Goal: Transaction & Acquisition: Purchase product/service

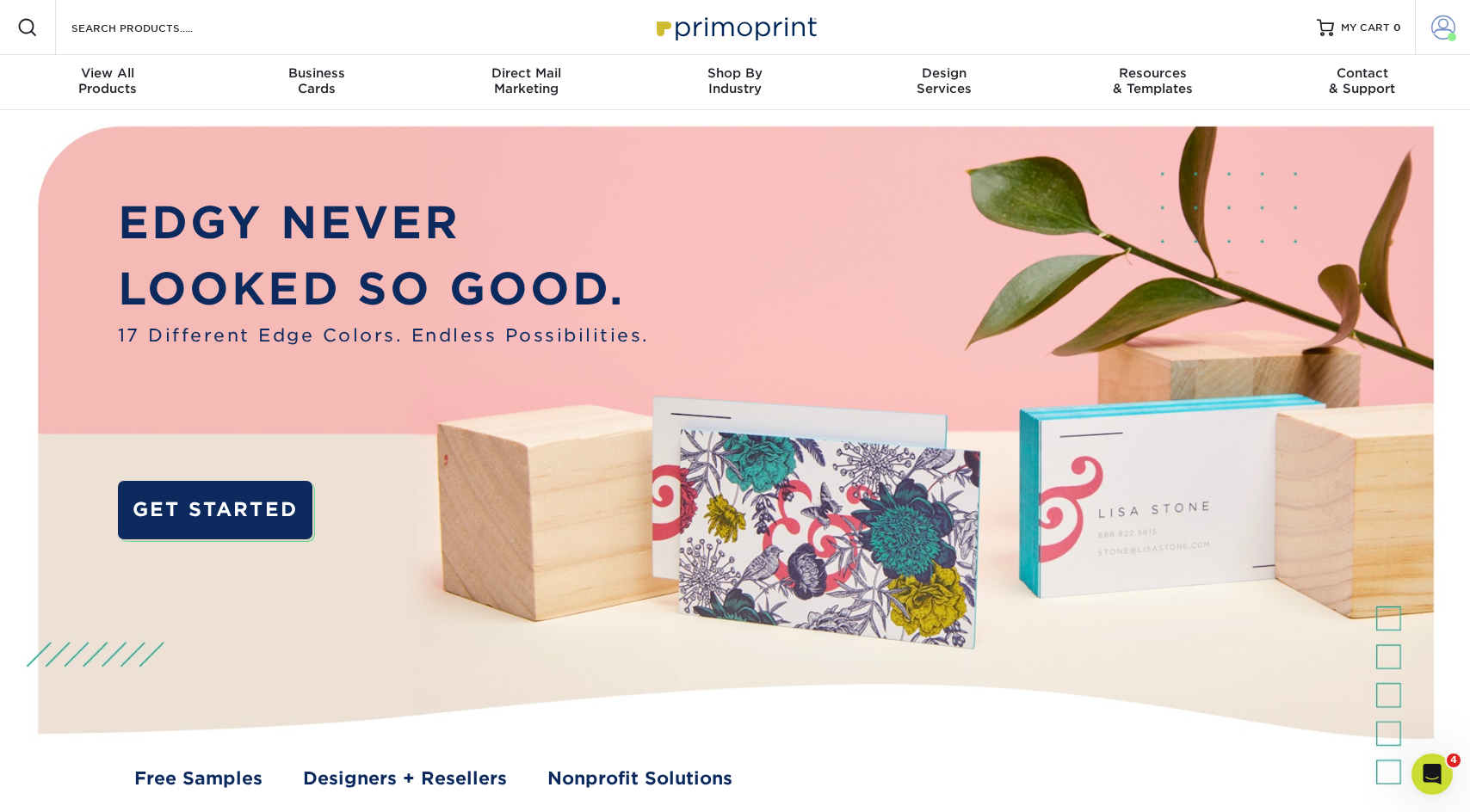
click at [1428, 28] on link "Account" at bounding box center [1442, 27] width 55 height 55
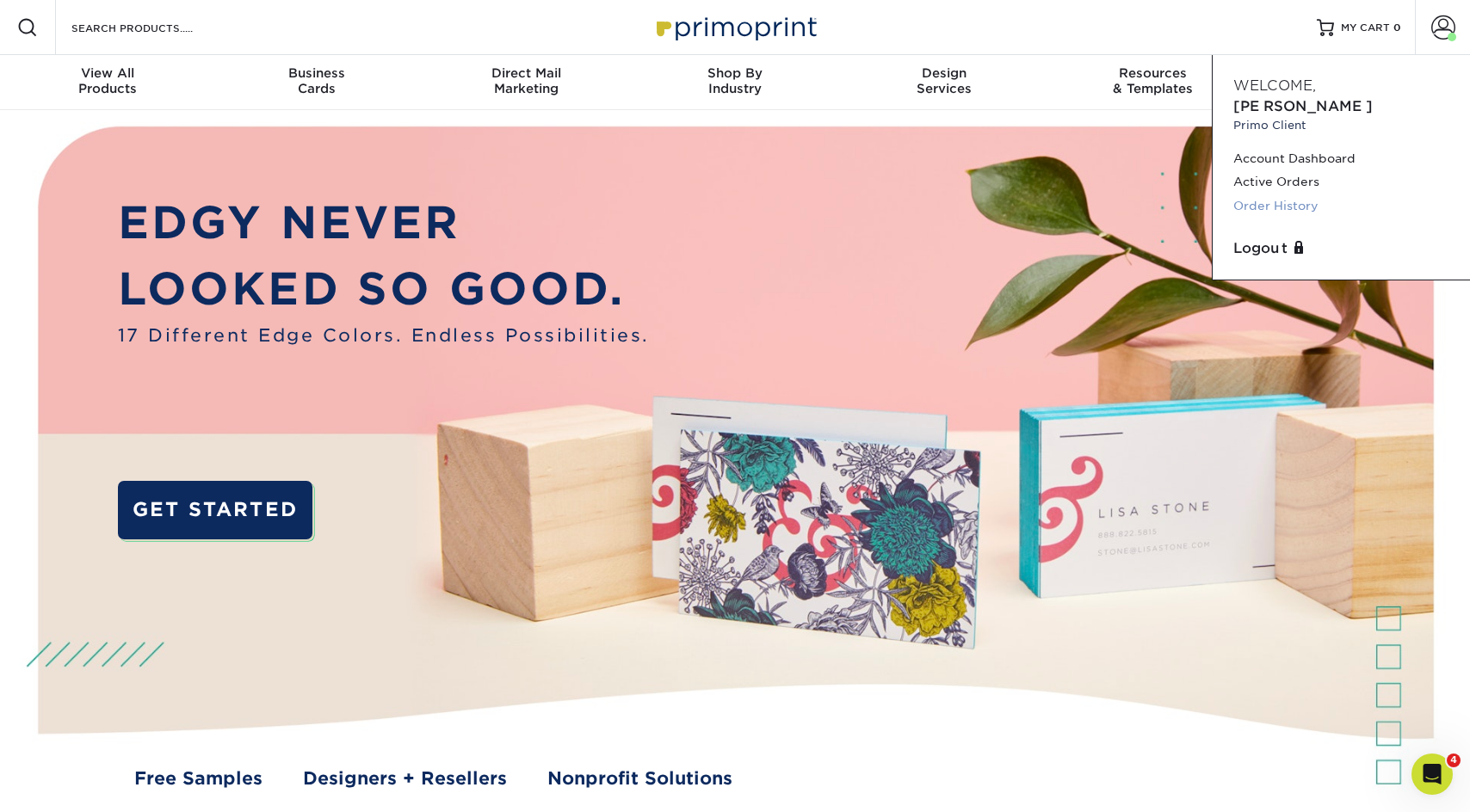
click at [1289, 195] on link "Order History" at bounding box center [1341, 206] width 216 height 24
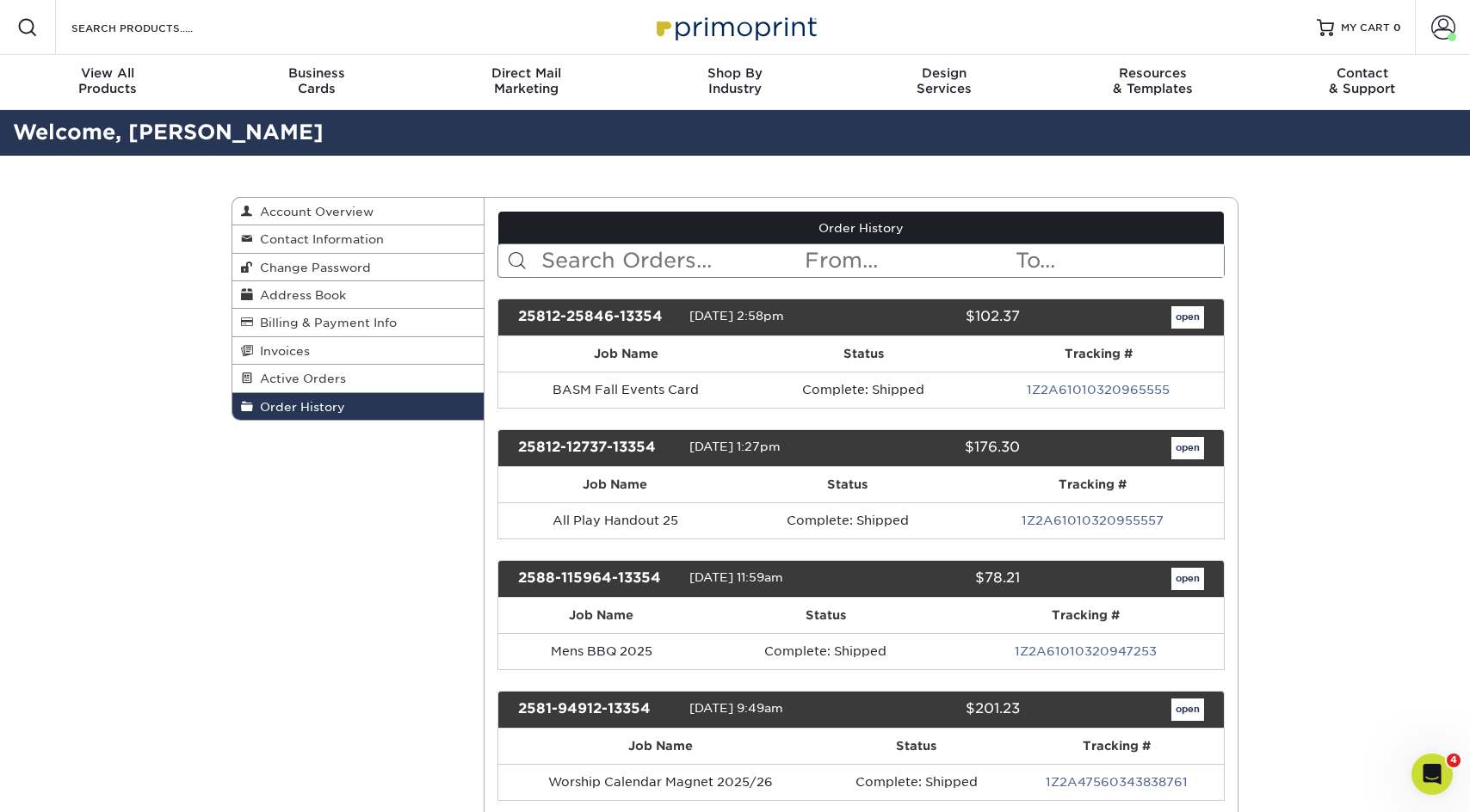
click at [616, 255] on input "text" at bounding box center [672, 261] width 264 height 33
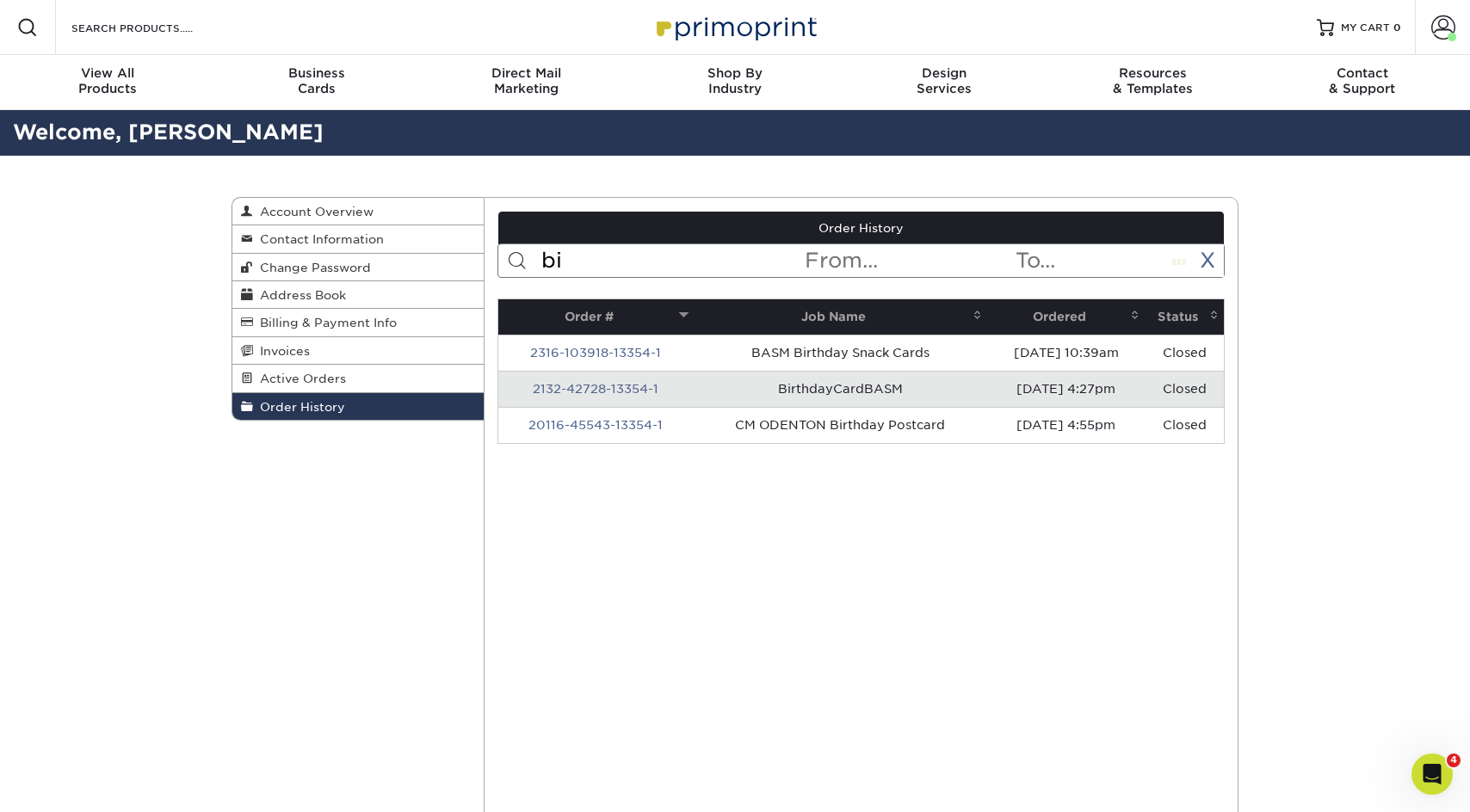
type input "b"
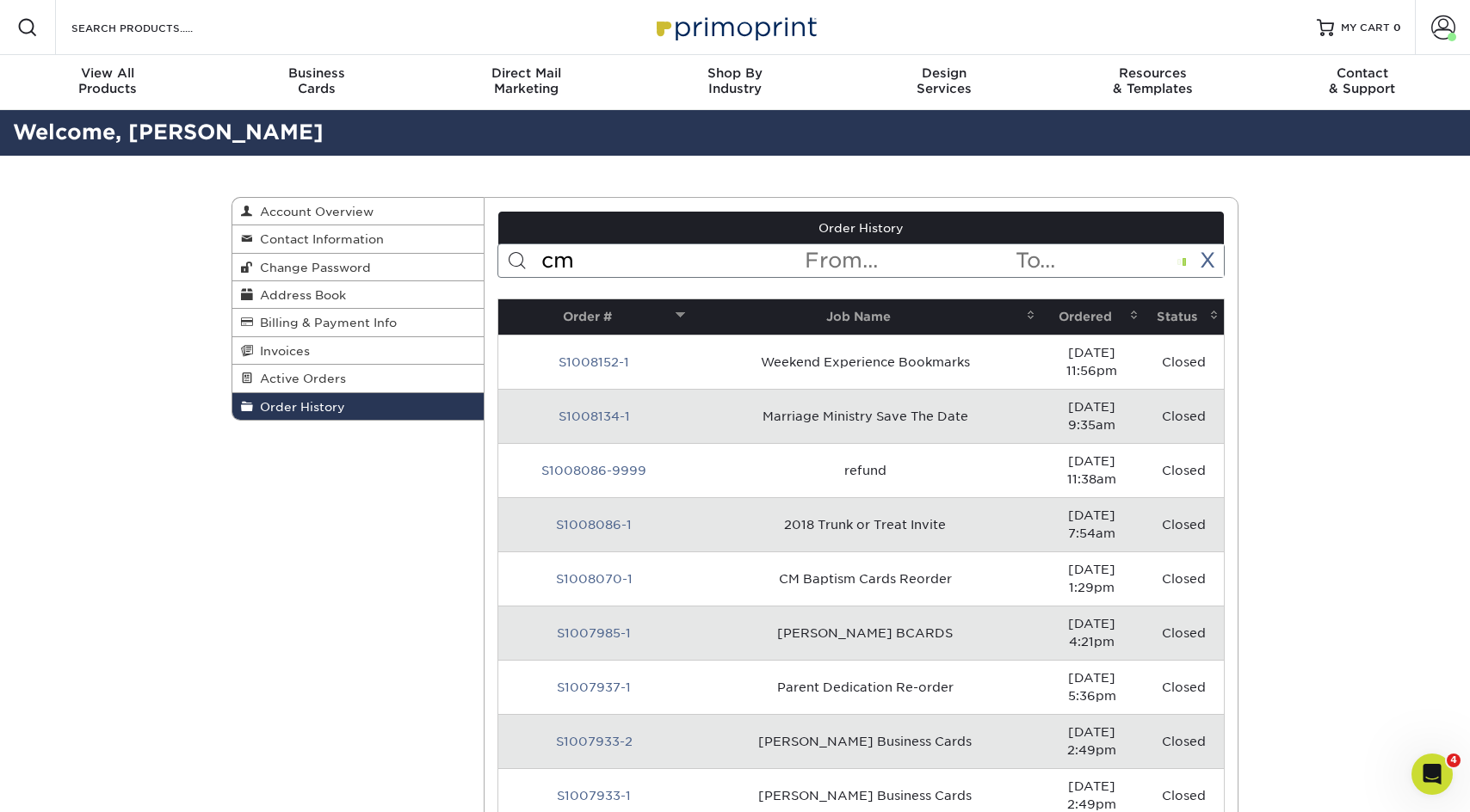
type input "cm"
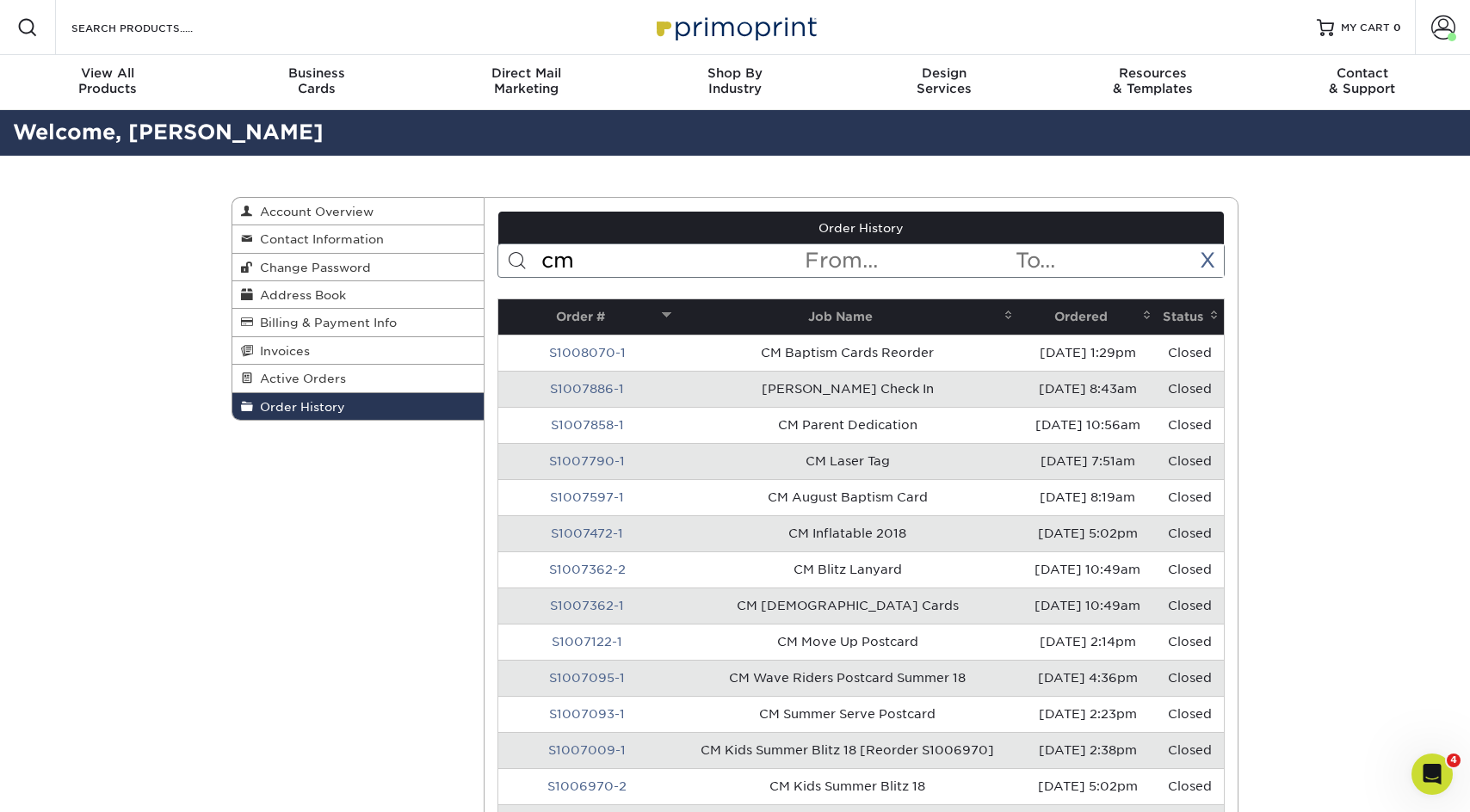
click at [1138, 314] on th "Ordered" at bounding box center [1087, 317] width 139 height 35
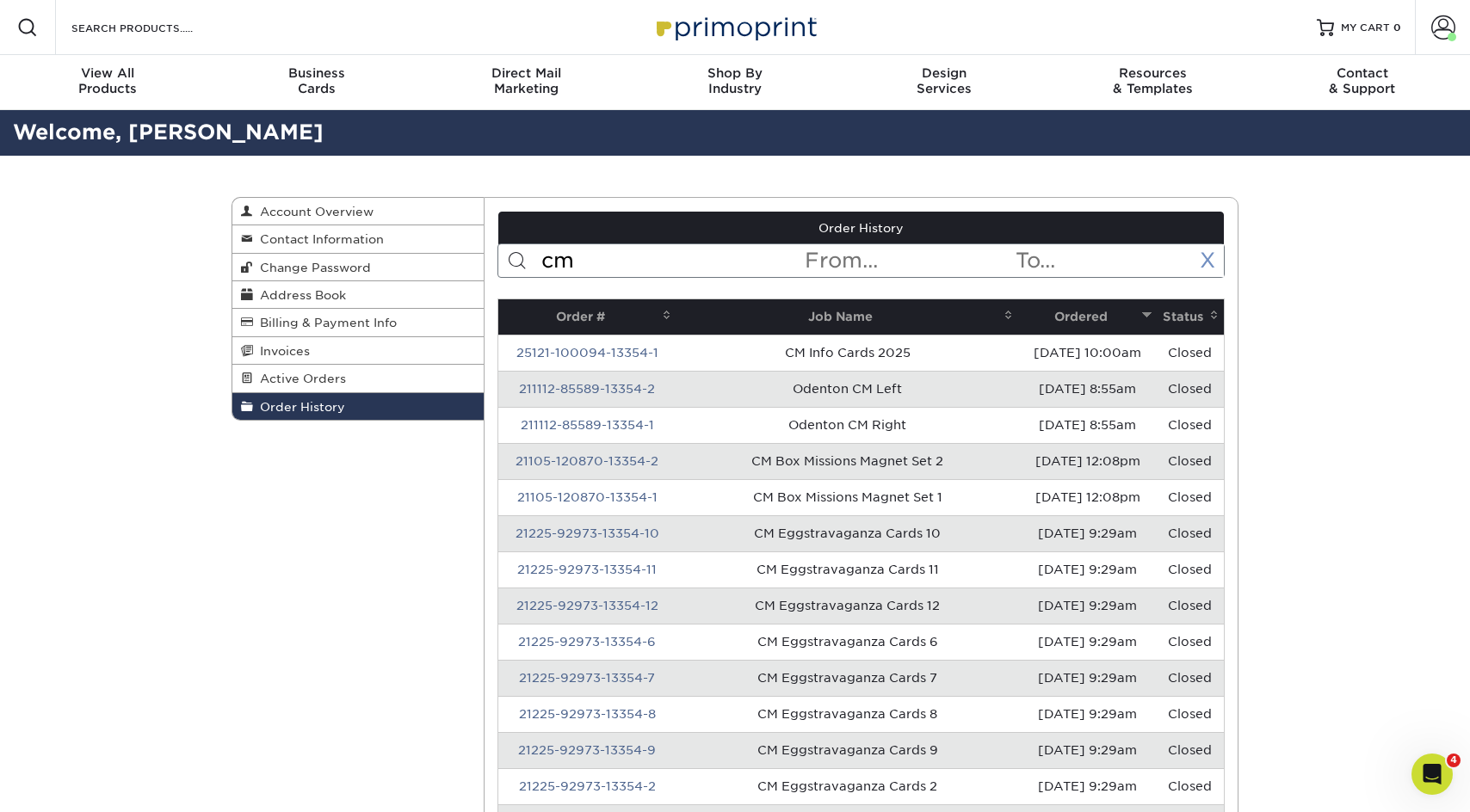
click at [1215, 263] on link "X" at bounding box center [1207, 261] width 15 height 25
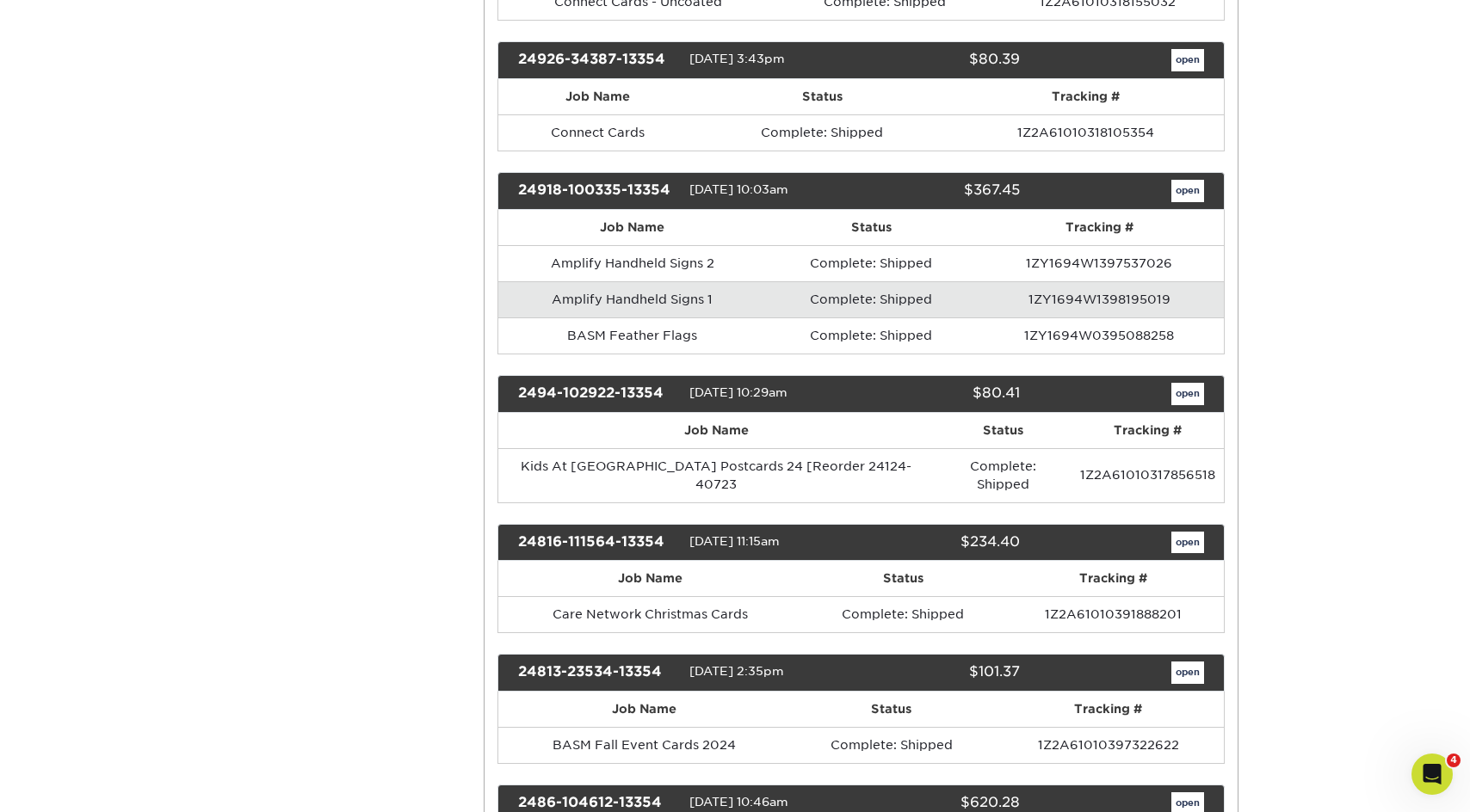
scroll to position [4109, 0]
click at [1193, 383] on link "open" at bounding box center [1187, 394] width 33 height 23
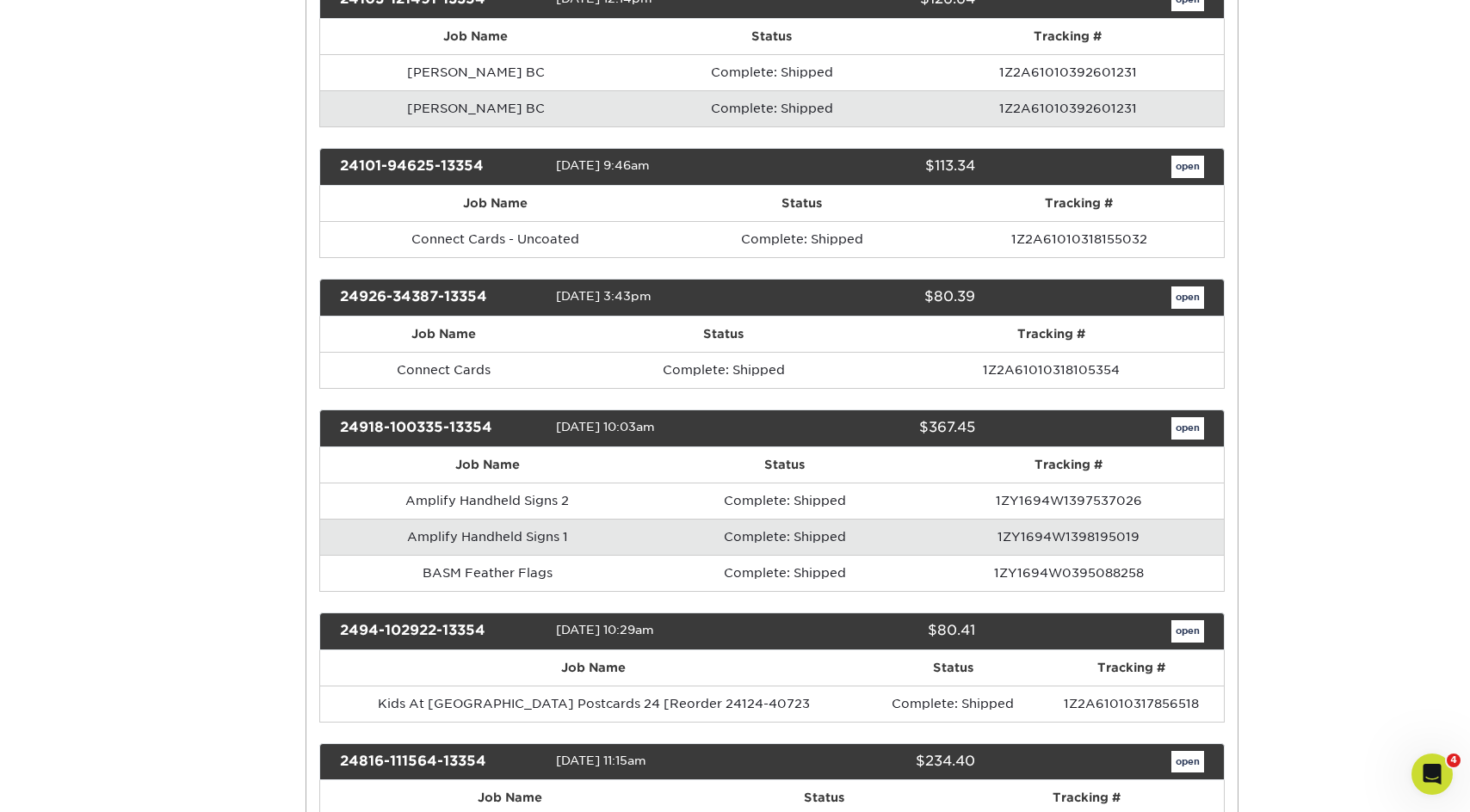
scroll to position [0, 0]
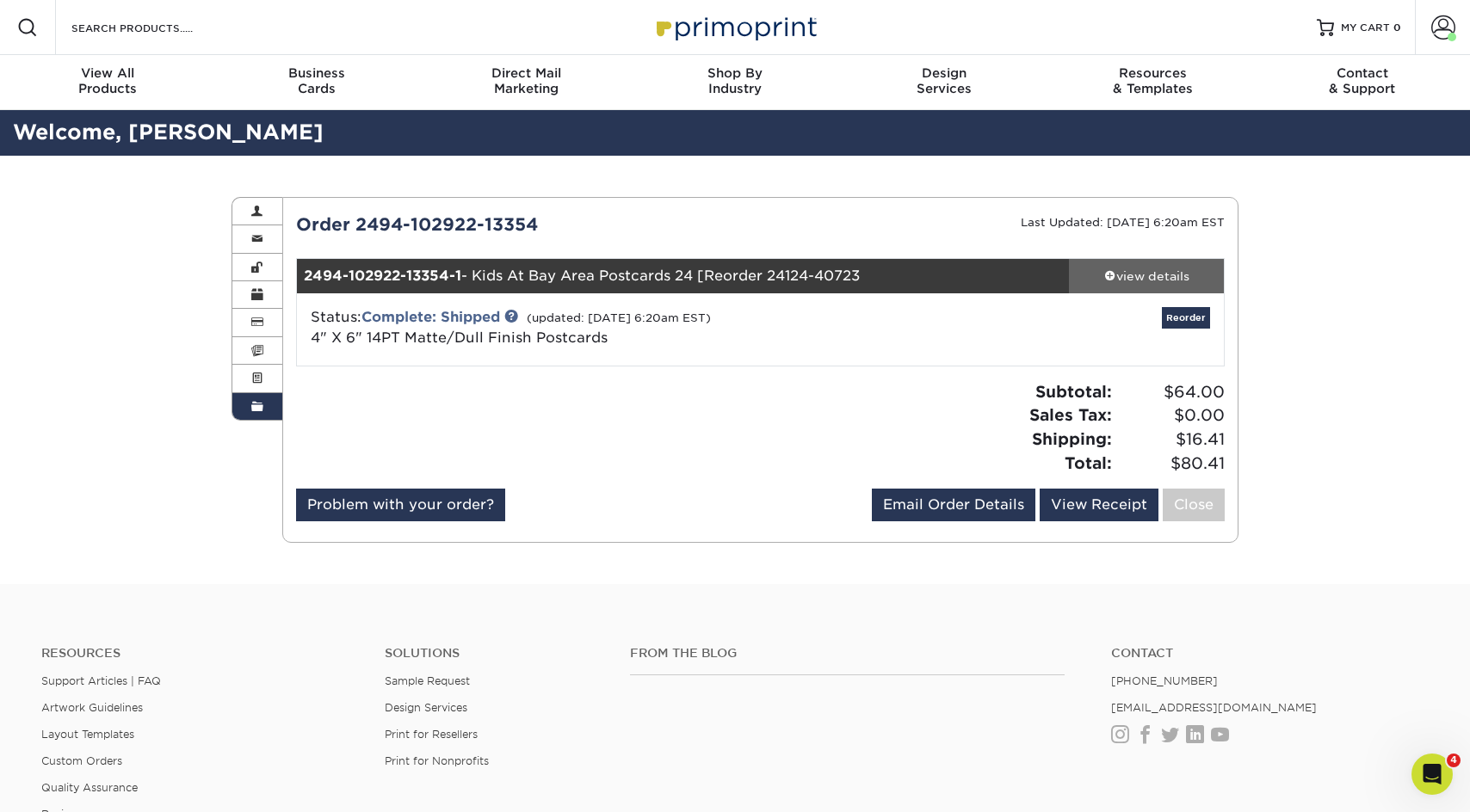
click at [1154, 268] on div "view details" at bounding box center [1146, 275] width 155 height 17
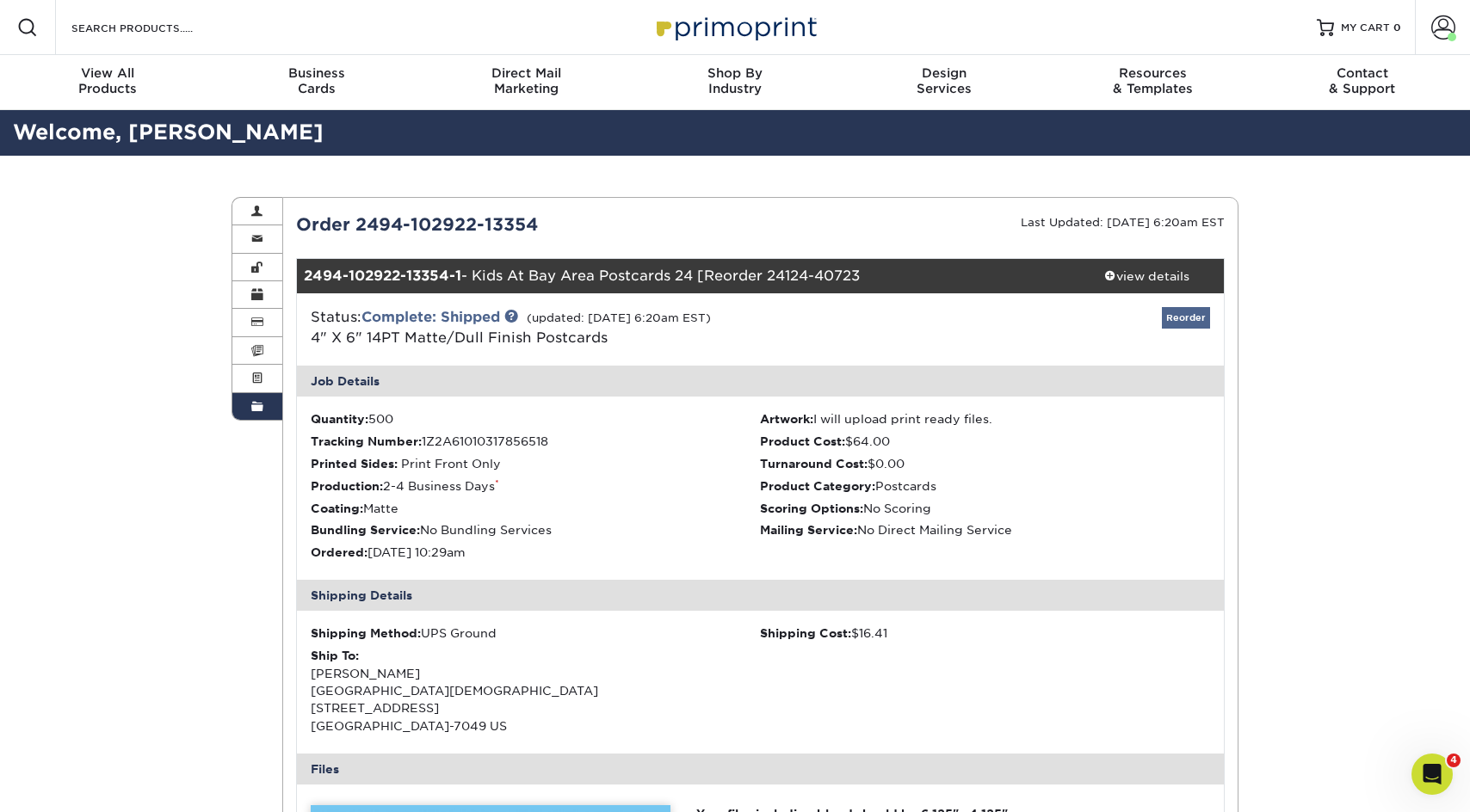
click at [1204, 314] on link "Reorder" at bounding box center [1186, 318] width 48 height 22
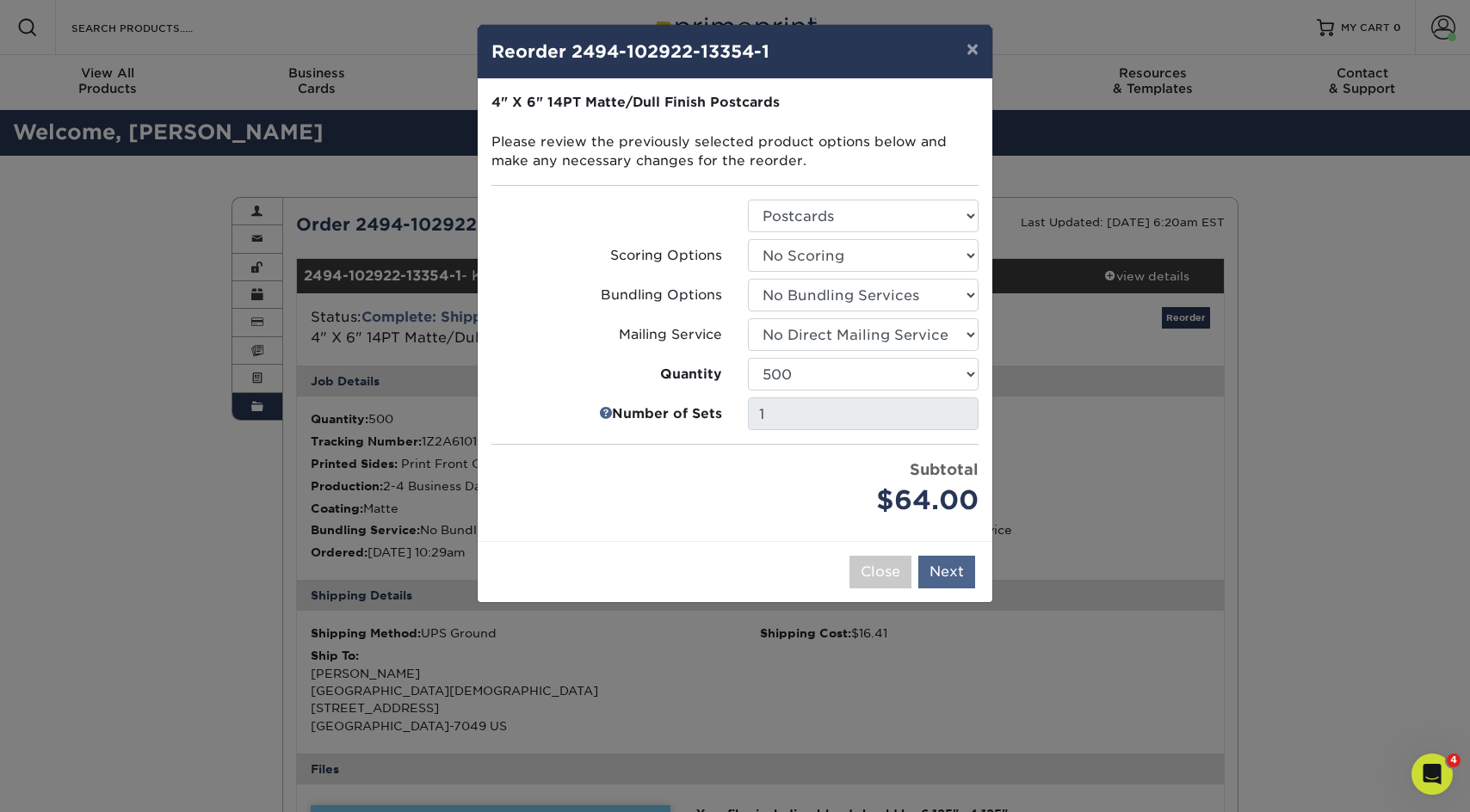
click at [949, 569] on button "Next" at bounding box center [946, 572] width 57 height 33
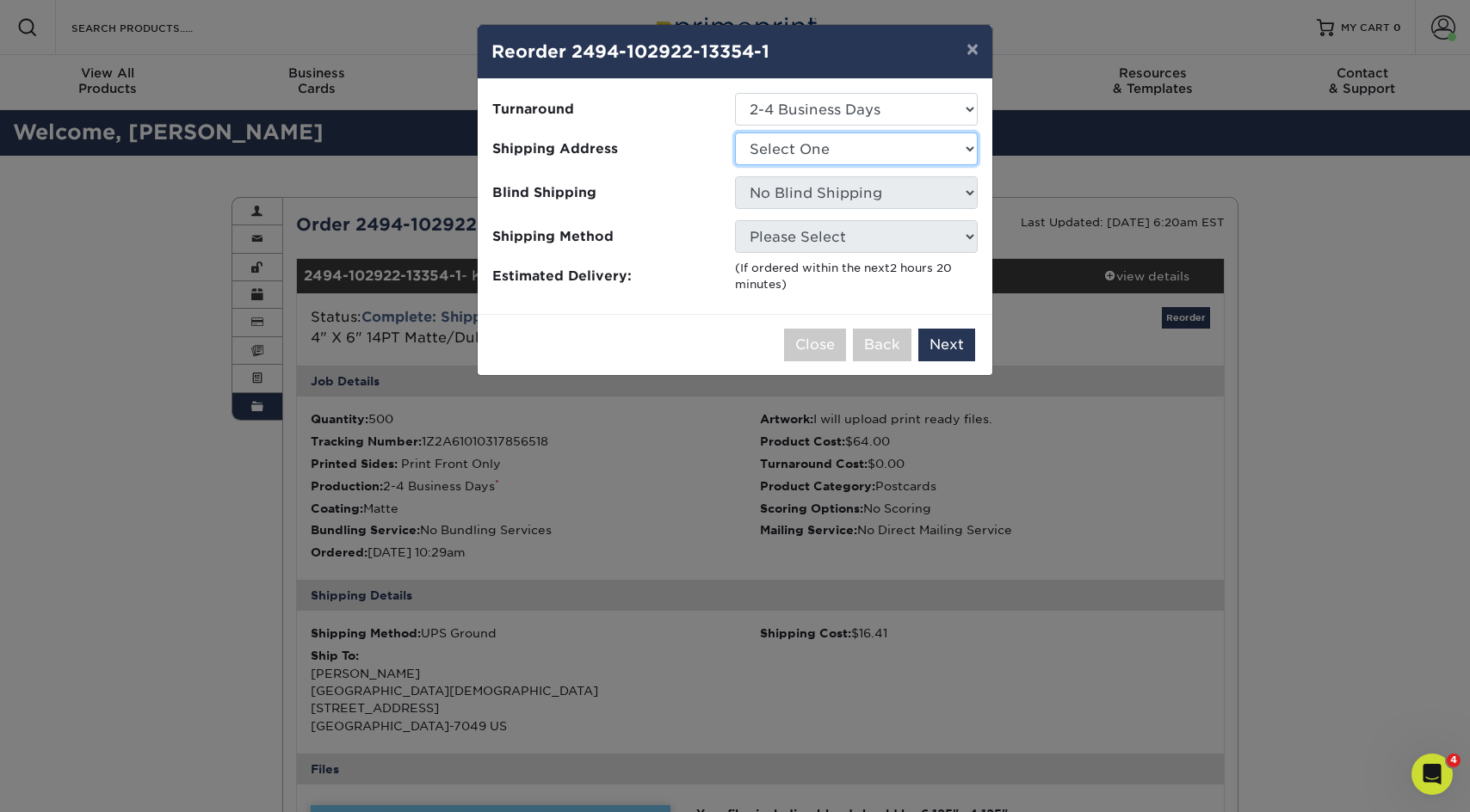
select select "217837"
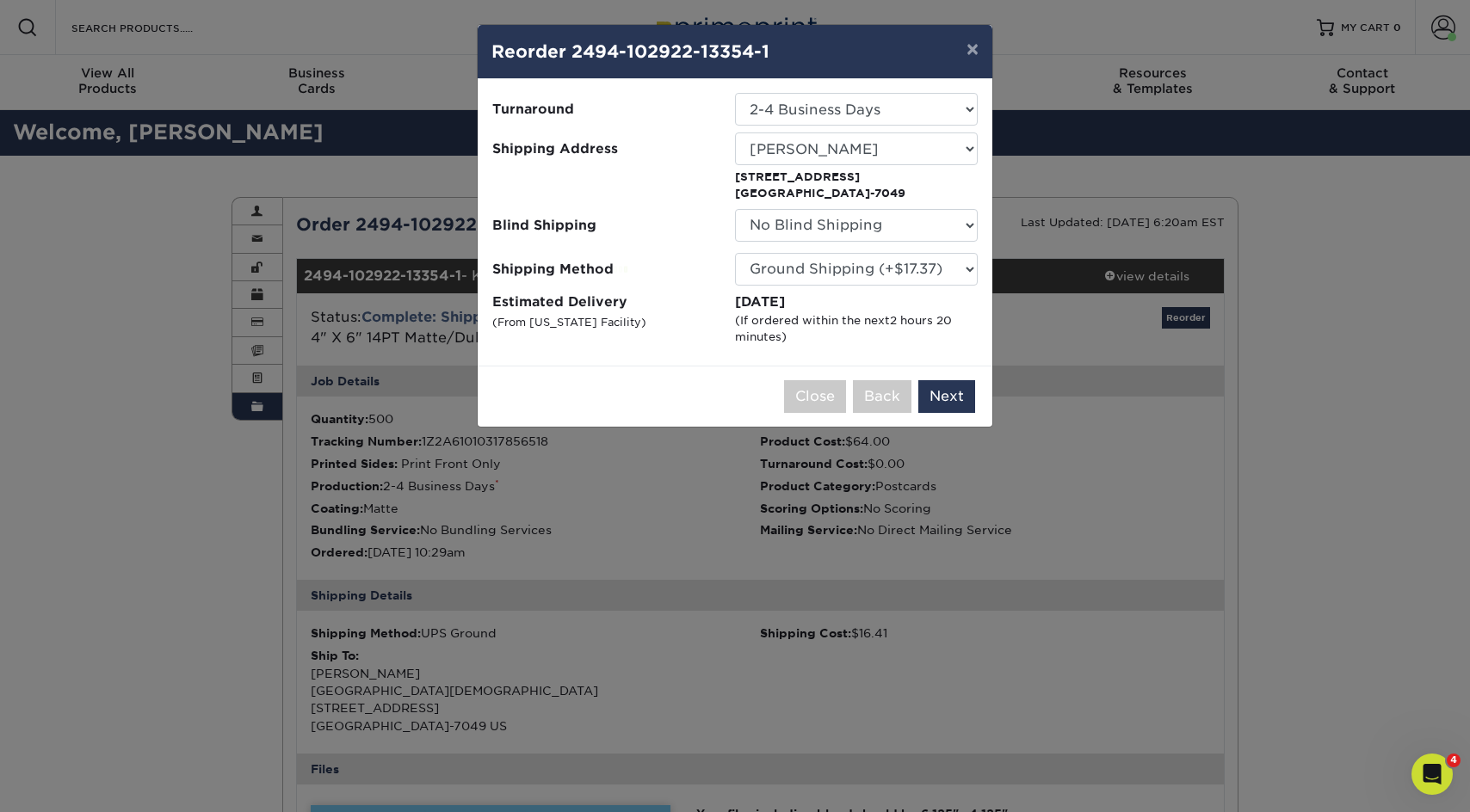
click at [706, 110] on span "Turnaround" at bounding box center [607, 110] width 230 height 20
select select "43e59e53-c049-4169-9808-c54638c79fb5"
click at [976, 54] on button "×" at bounding box center [973, 49] width 40 height 48
